Goal: Task Accomplishment & Management: Manage account settings

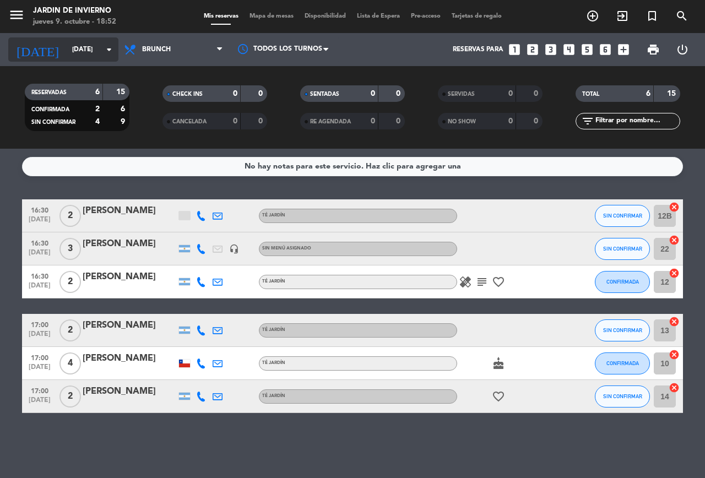
click at [83, 52] on input "[DATE]" at bounding box center [111, 49] width 88 height 19
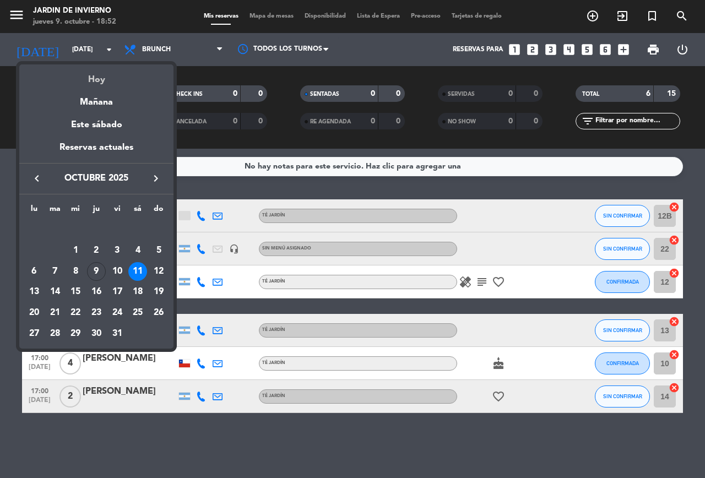
click at [92, 81] on div "Hoy" at bounding box center [96, 75] width 154 height 23
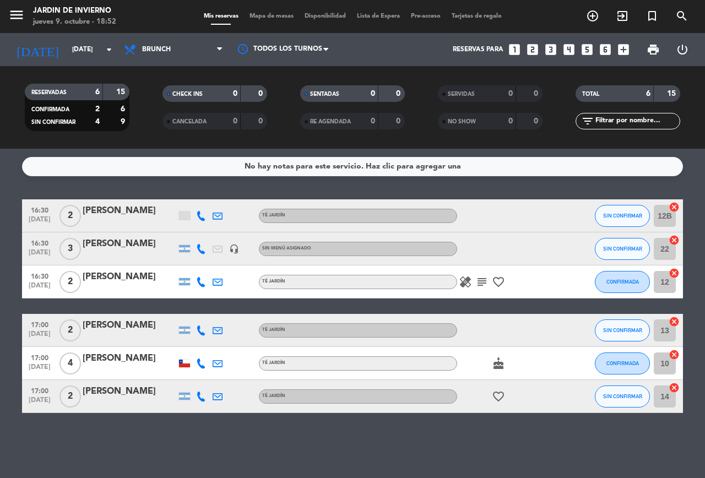
type input "[DEMOGRAPHIC_DATA][DATE]"
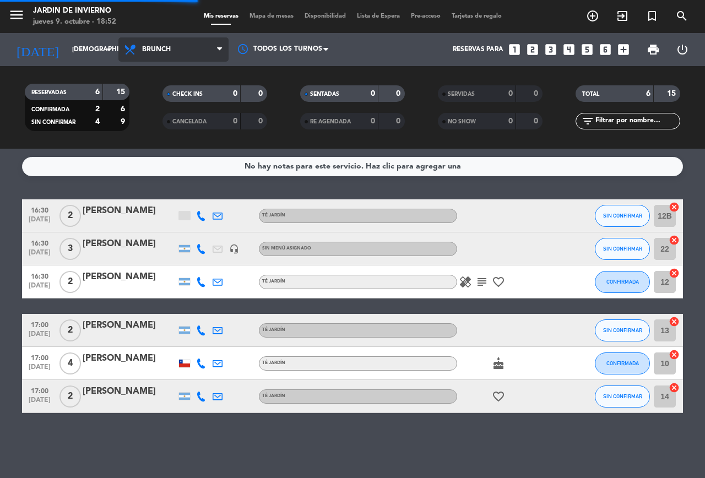
click at [159, 46] on span "Brunch" at bounding box center [156, 50] width 29 height 8
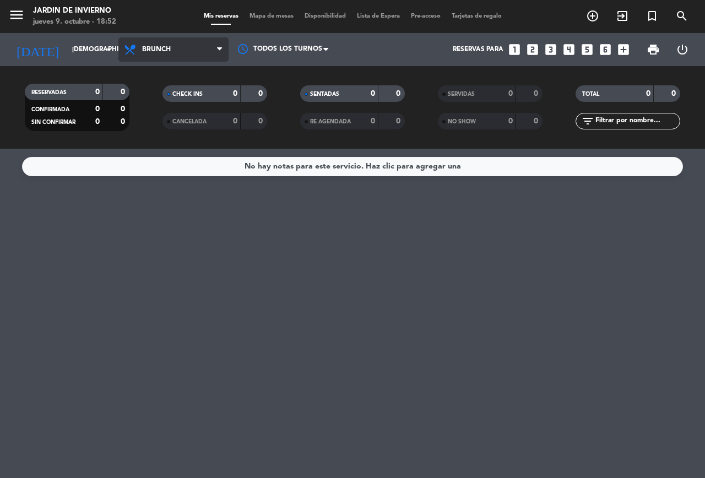
click at [181, 52] on span "Brunch" at bounding box center [173, 49] width 110 height 24
click at [156, 165] on ng-component "menu JARDIN DE INVIERNO [DATE] 9. octubre - 18:52 Mis reservas Mapa de mesas Di…" at bounding box center [352, 239] width 705 height 478
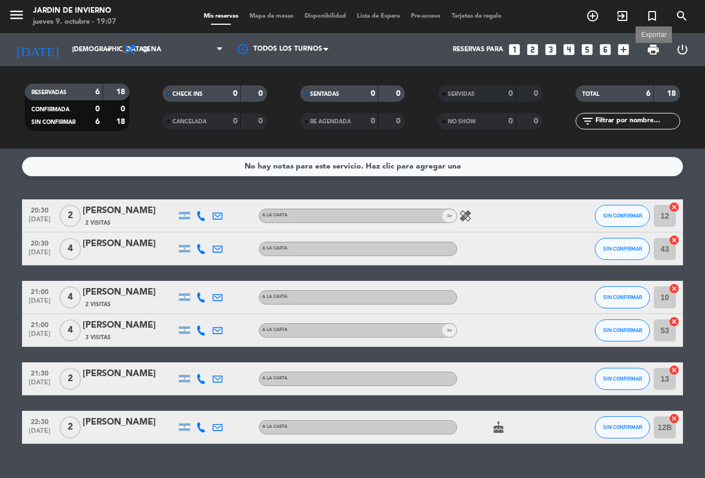
click at [652, 53] on span "print" at bounding box center [652, 49] width 13 height 13
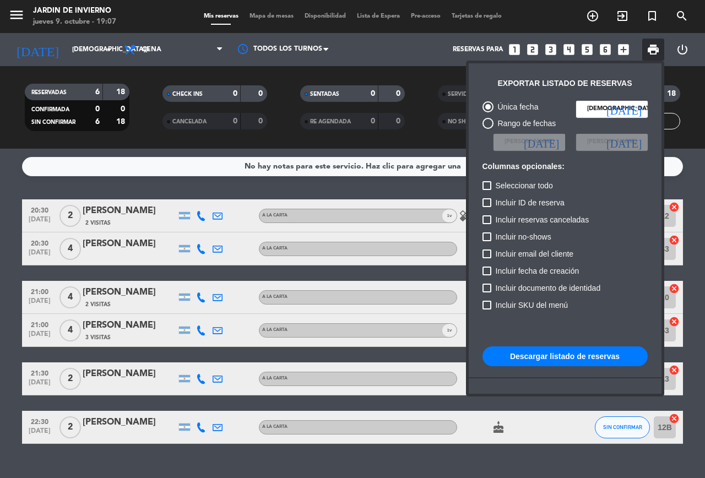
click at [511, 362] on button "Descargar listado de reservas" at bounding box center [564, 356] width 165 height 20
click at [436, 459] on div at bounding box center [352, 239] width 705 height 478
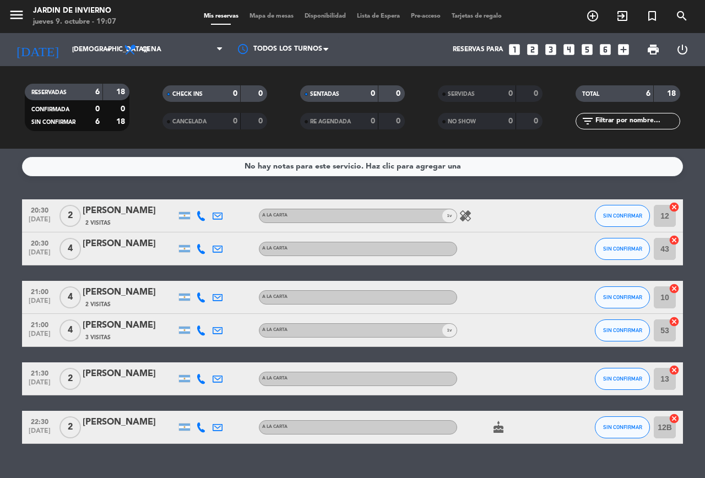
click at [459, 216] on icon "healing" at bounding box center [465, 215] width 13 height 13
click at [494, 429] on icon "cake" at bounding box center [498, 427] width 13 height 13
click at [292, 466] on div "No hay notas para este servicio. Haz clic para agregar una 20:30 [DATE] 2 [PERS…" at bounding box center [352, 313] width 705 height 329
